Goal: Task Accomplishment & Management: Manage account settings

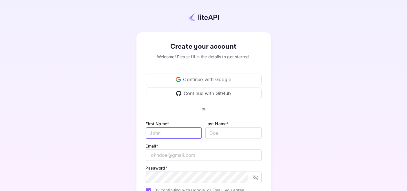
click at [162, 137] on input "Email *" at bounding box center [174, 133] width 56 height 12
type input "[PERSON_NAME]"
type input "Ringne"
type input "[EMAIL_ADDRESS][DOMAIN_NAME]"
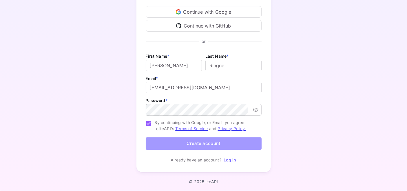
click at [167, 141] on button "Create account" at bounding box center [204, 143] width 116 height 12
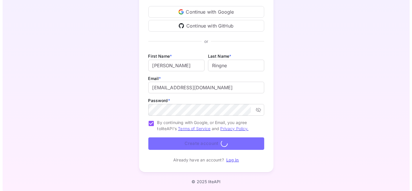
scroll to position [0, 0]
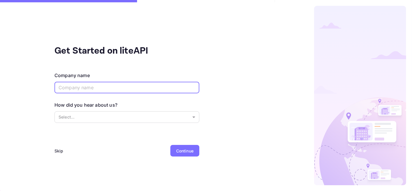
click at [112, 90] on input "text" at bounding box center [126, 88] width 145 height 12
type input "NA"
click at [108, 118] on body "Get Started on liteAPI Company name NA ​ How did you hear about us? Select... ​…" at bounding box center [206, 95] width 412 height 191
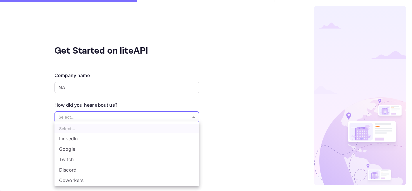
click at [41, 111] on div at bounding box center [206, 95] width 412 height 191
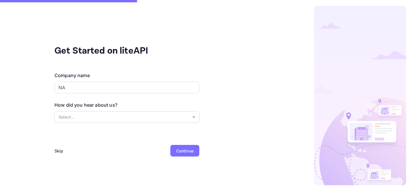
click at [61, 151] on div "Skip" at bounding box center [58, 151] width 9 height 6
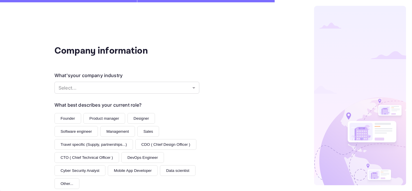
click at [144, 118] on button "Designer" at bounding box center [141, 118] width 28 height 11
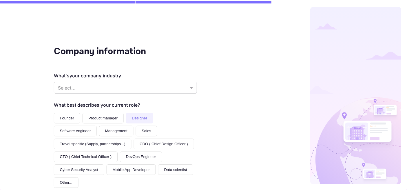
scroll to position [89, 0]
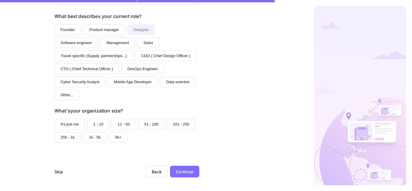
click at [182, 166] on div "Continue" at bounding box center [184, 172] width 29 height 12
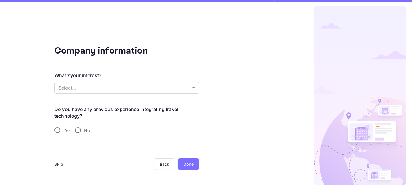
click at [60, 162] on div "Skip" at bounding box center [58, 164] width 9 height 6
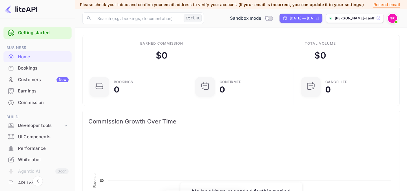
scroll to position [89, 98]
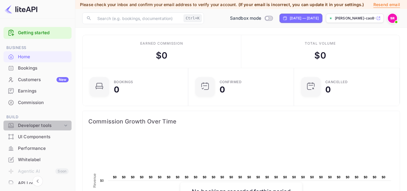
click at [56, 125] on div "Developer tools" at bounding box center [40, 125] width 45 height 7
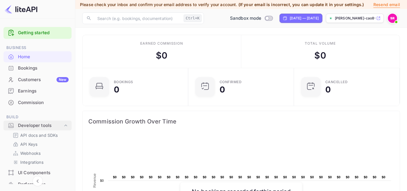
scroll to position [8, 0]
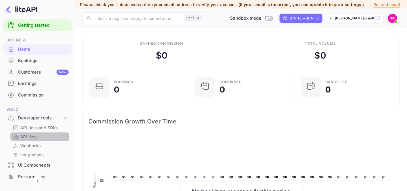
click at [25, 138] on p "API Keys" at bounding box center [28, 137] width 17 height 6
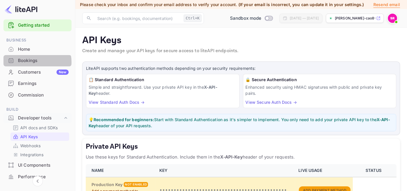
click at [35, 62] on div "Bookings" at bounding box center [43, 60] width 51 height 7
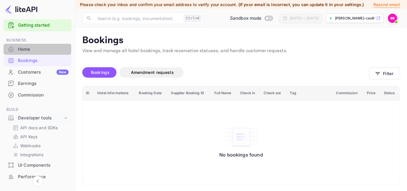
click at [25, 49] on div "Home" at bounding box center [43, 49] width 51 height 7
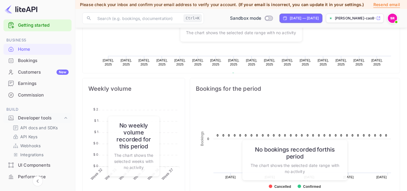
scroll to position [179, 0]
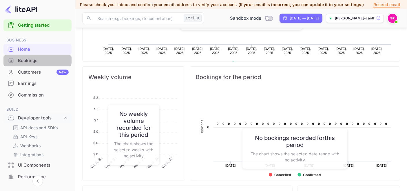
click at [30, 58] on div "Bookings" at bounding box center [43, 60] width 51 height 7
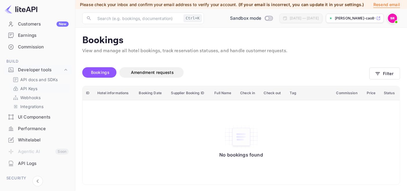
scroll to position [67, 0]
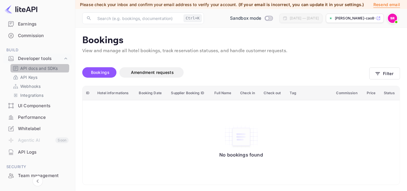
click at [37, 65] on p "API docs and SDKs" at bounding box center [39, 68] width 38 height 6
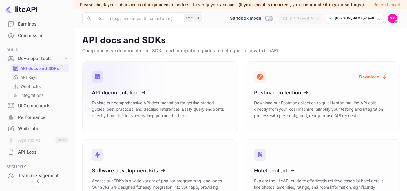
scroll to position [26, 0]
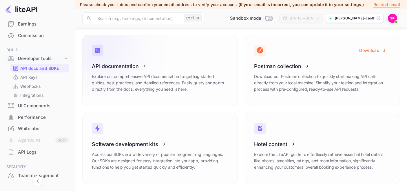
click at [140, 79] on icon at bounding box center [128, 65] width 90 height 60
click at [344, 15] on div "[PERSON_NAME]-cao8w.n..." at bounding box center [355, 18] width 58 height 9
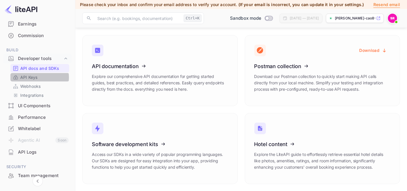
click at [37, 77] on p "API Keys" at bounding box center [28, 77] width 17 height 6
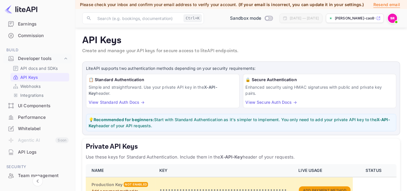
scroll to position [189, 0]
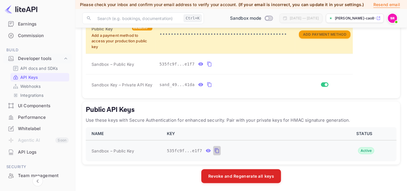
click at [214, 150] on icon "public api keys table" at bounding box center [216, 150] width 5 height 7
click at [207, 85] on icon "private api keys table" at bounding box center [209, 84] width 5 height 7
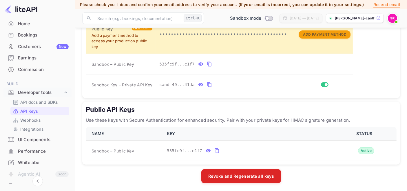
scroll to position [32, 0]
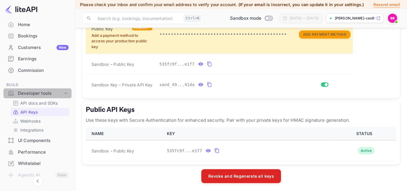
click at [67, 95] on icon at bounding box center [66, 93] width 6 height 6
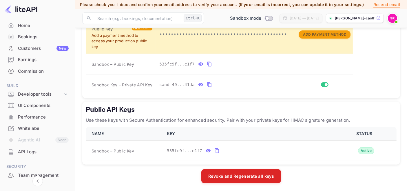
scroll to position [36, 0]
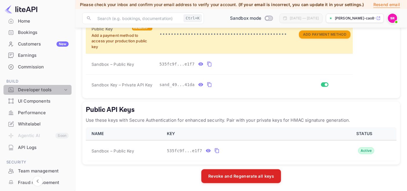
click at [64, 90] on icon at bounding box center [66, 90] width 6 height 6
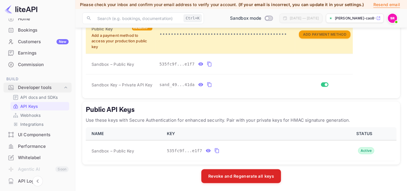
click at [64, 90] on icon at bounding box center [66, 88] width 6 height 6
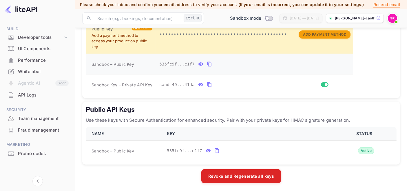
scroll to position [0, 0]
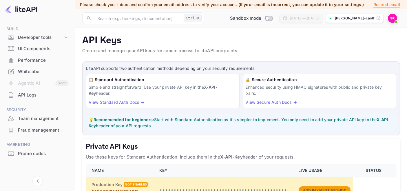
click at [391, 19] on img at bounding box center [392, 18] width 9 height 9
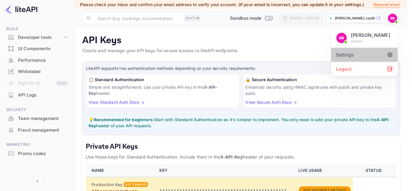
click at [350, 56] on div "Settings" at bounding box center [364, 55] width 67 height 14
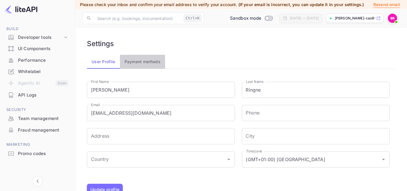
click at [139, 59] on button "Payment methods" at bounding box center [142, 62] width 45 height 14
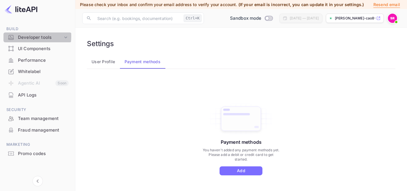
click at [18, 36] on div "Developer tools" at bounding box center [40, 37] width 45 height 7
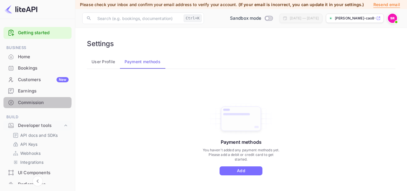
click at [30, 99] on div "Commission" at bounding box center [43, 102] width 51 height 7
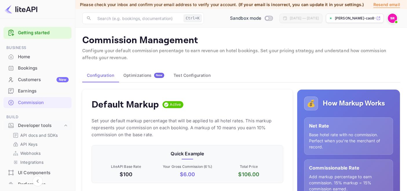
scroll to position [98, 187]
click at [34, 93] on div "Earnings" at bounding box center [43, 91] width 51 height 7
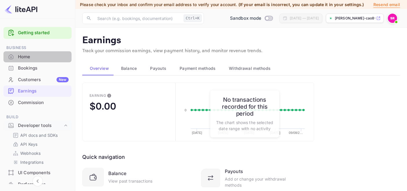
click at [36, 58] on div "Home" at bounding box center [43, 57] width 51 height 7
